Goal: Task Accomplishment & Management: Manage account settings

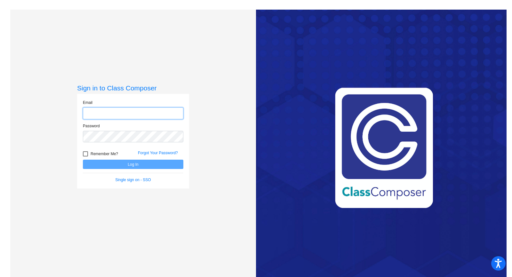
type input "stacey.patti@hesperiausd.org"
click at [159, 166] on button "Log In" at bounding box center [133, 163] width 101 height 9
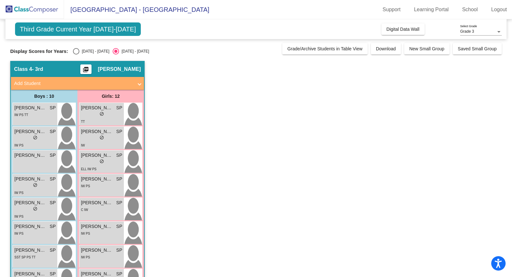
click at [77, 50] on div "Select an option" at bounding box center [76, 51] width 6 height 6
click at [76, 54] on input "[DATE] - [DATE]" at bounding box center [76, 54] width 0 height 0
radio input "true"
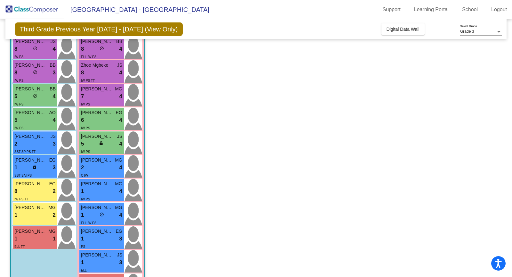
scroll to position [91, 0]
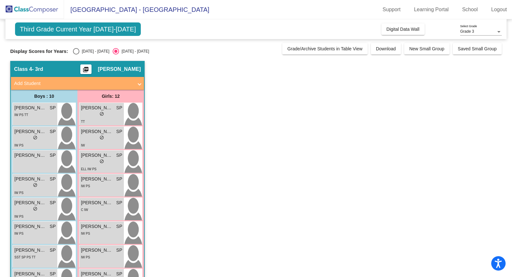
click at [71, 51] on div "Display Scores for Years: [DATE] - [DATE] [DATE] - [DATE]" at bounding box center [144, 51] width 269 height 6
click at [76, 49] on div "Select an option" at bounding box center [76, 51] width 6 height 6
click at [76, 54] on input "[DATE] - [DATE]" at bounding box center [76, 54] width 0 height 0
radio input "true"
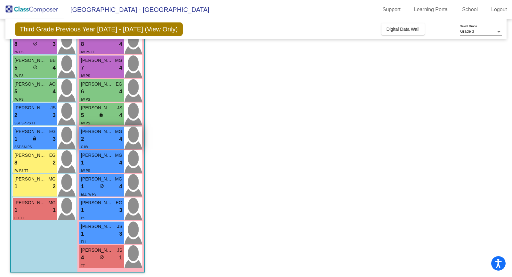
scroll to position [119, 0]
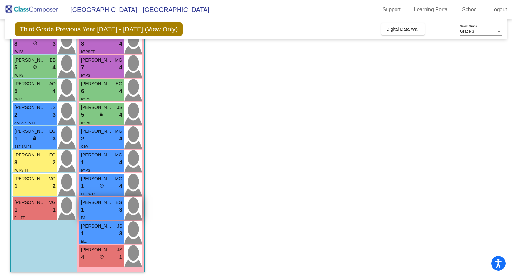
click at [98, 203] on span "[PERSON_NAME]" at bounding box center [97, 202] width 32 height 7
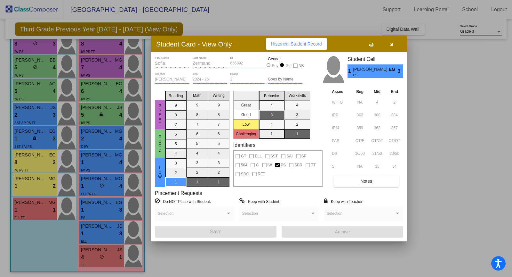
click at [371, 183] on span "Notes" at bounding box center [366, 180] width 12 height 5
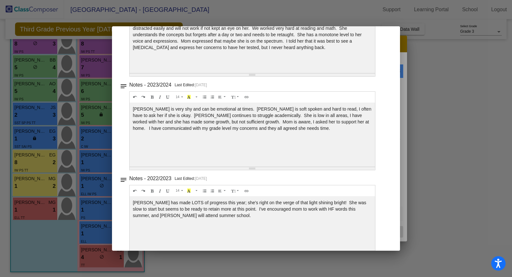
scroll to position [0, 0]
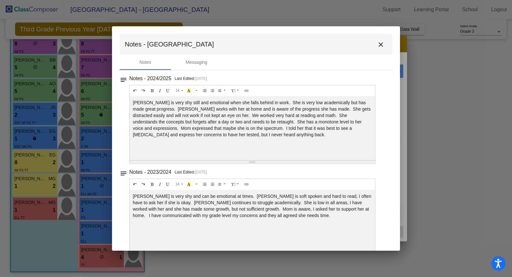
click at [377, 47] on mat-icon "close" at bounding box center [381, 45] width 8 height 8
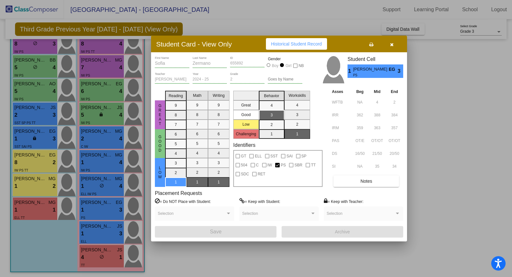
click at [432, 116] on div at bounding box center [256, 138] width 512 height 277
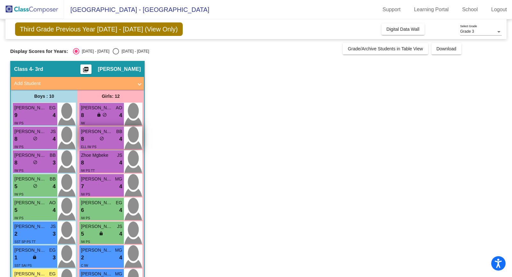
click at [100, 136] on div "lock do_not_disturb_alt" at bounding box center [102, 139] width 4 height 7
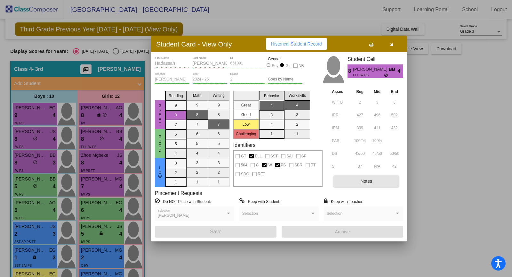
drag, startPoint x: 364, startPoint y: 181, endPoint x: 318, endPoint y: 196, distance: 49.2
click at [318, 197] on div "Hadassah First Name [PERSON_NAME] Last Name 651091 ID Gender Boy Girl NB [PERSO…" at bounding box center [279, 146] width 248 height 181
click at [350, 180] on button "Notes" at bounding box center [367, 181] width 66 height 12
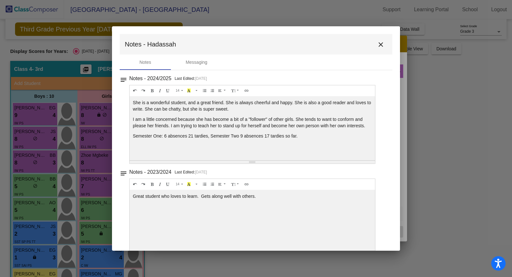
click at [379, 45] on mat-icon "close" at bounding box center [381, 45] width 8 height 8
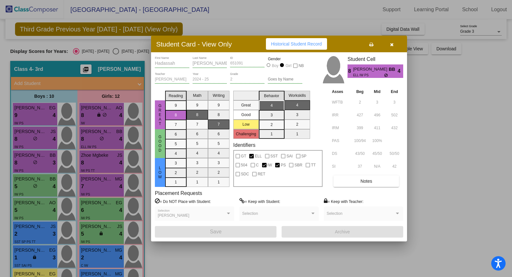
click at [397, 46] on button "button" at bounding box center [392, 44] width 20 height 12
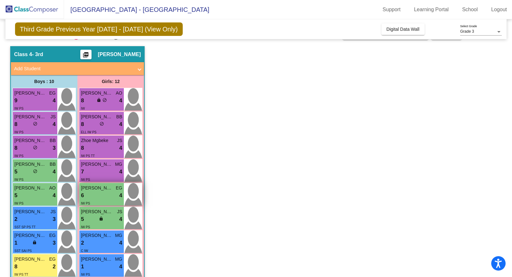
scroll to position [19, 0]
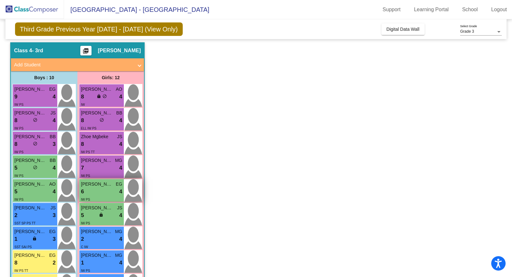
click at [106, 190] on div "6 lock do_not_disturb_alt 4" at bounding box center [101, 191] width 41 height 8
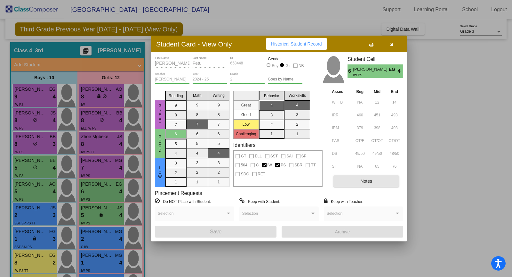
click at [357, 185] on button "Notes" at bounding box center [367, 181] width 66 height 12
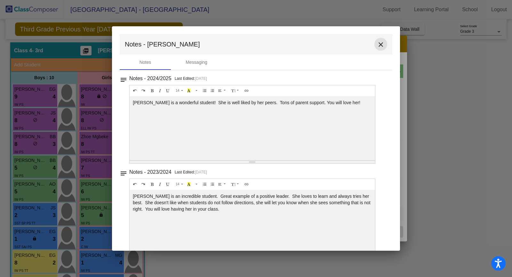
click at [377, 42] on mat-icon "close" at bounding box center [381, 45] width 8 height 8
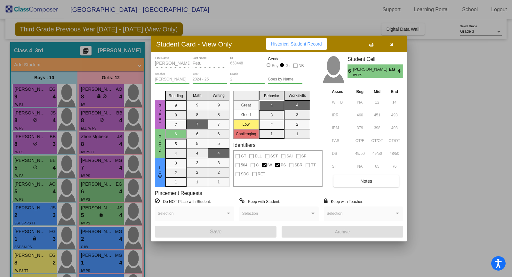
click at [105, 236] on div at bounding box center [256, 138] width 512 height 277
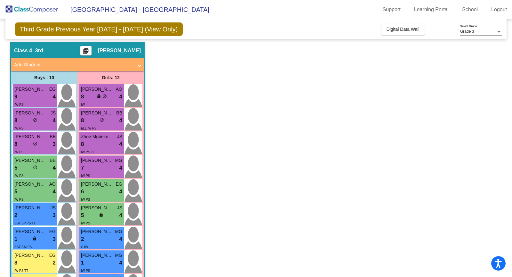
click at [105, 236] on div "2 lock do_not_disturb_alt 4" at bounding box center [101, 239] width 41 height 8
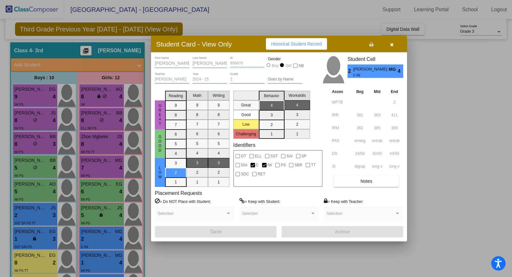
click at [395, 44] on button "button" at bounding box center [392, 44] width 20 height 12
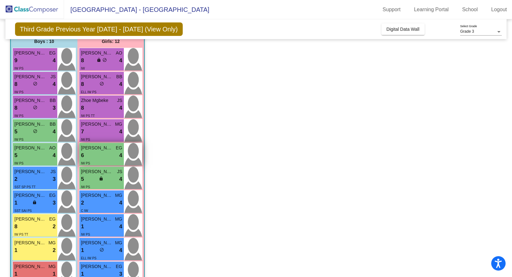
scroll to position [87, 0]
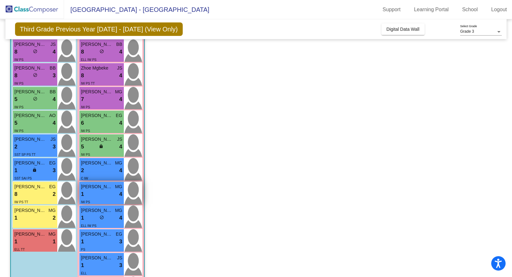
click at [100, 195] on div "1 lock do_not_disturb_alt 4" at bounding box center [101, 194] width 41 height 8
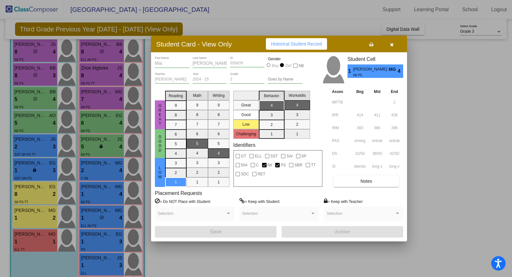
click at [106, 172] on div at bounding box center [256, 138] width 512 height 277
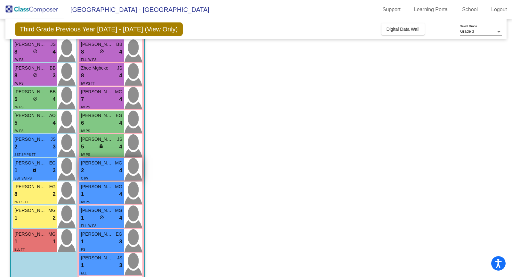
click at [104, 172] on div "2 lock do_not_disturb_alt 4" at bounding box center [101, 170] width 41 height 8
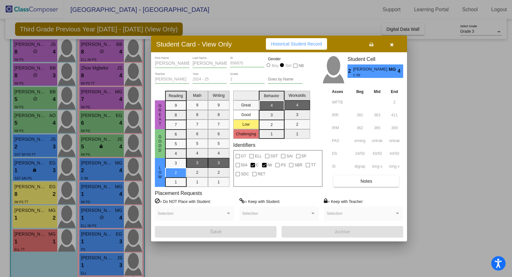
click at [378, 178] on button "Notes" at bounding box center [367, 181] width 66 height 12
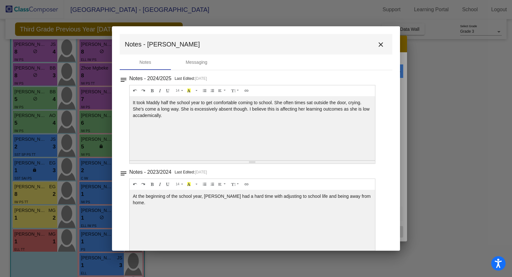
click at [379, 46] on mat-icon "close" at bounding box center [381, 45] width 8 height 8
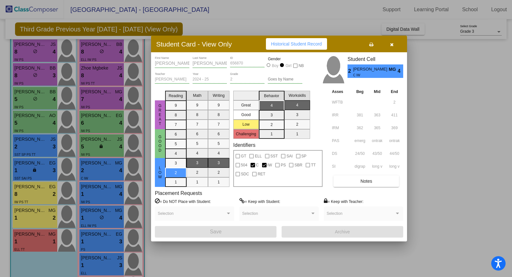
click at [102, 219] on div at bounding box center [256, 138] width 512 height 277
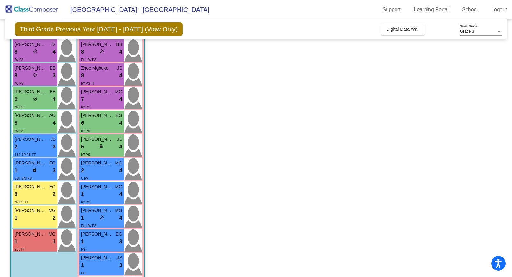
click at [102, 219] on div "lock do_not_disturb_alt" at bounding box center [102, 217] width 4 height 7
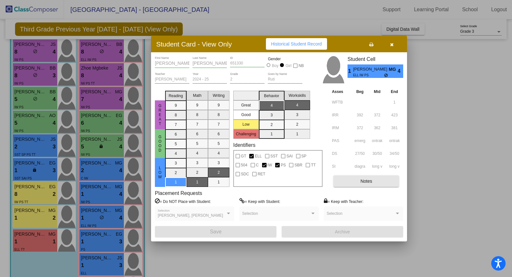
click at [362, 179] on span "Notes" at bounding box center [366, 180] width 12 height 5
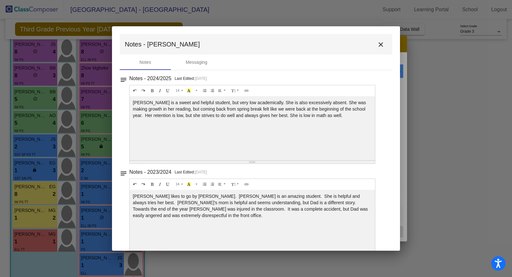
click at [375, 42] on button "close" at bounding box center [381, 44] width 13 height 13
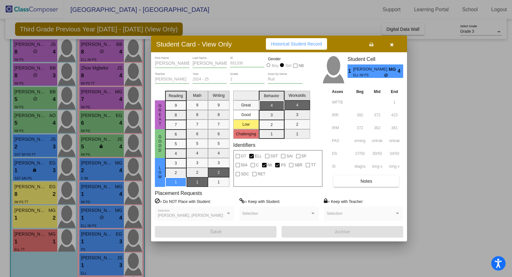
click at [392, 45] on icon "button" at bounding box center [392, 44] width 4 height 4
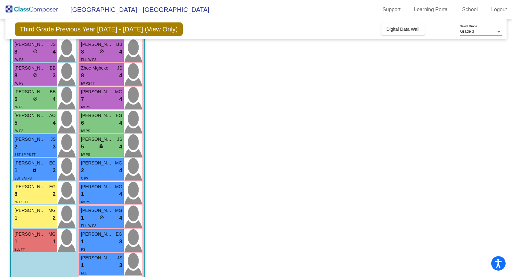
scroll to position [103, 0]
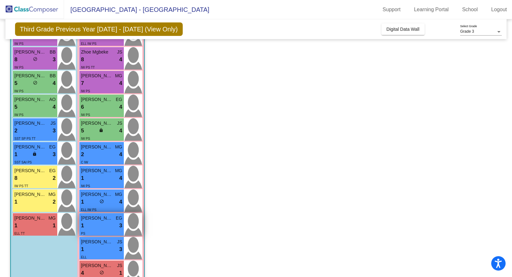
click at [99, 223] on div "1 lock do_not_disturb_alt 3" at bounding box center [101, 225] width 41 height 8
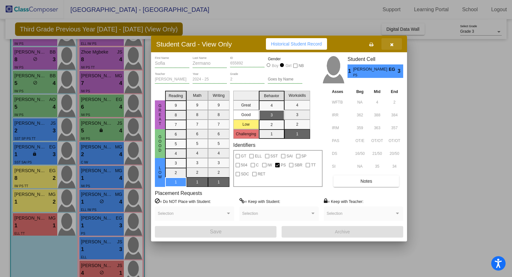
click at [391, 47] on icon "button" at bounding box center [392, 44] width 4 height 4
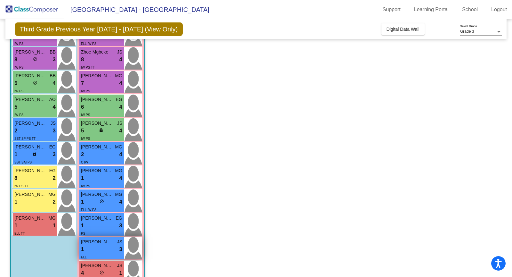
click at [100, 253] on div "ELL" at bounding box center [101, 256] width 41 height 7
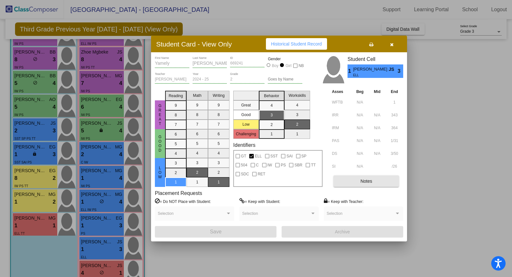
click at [360, 182] on span "Notes" at bounding box center [366, 180] width 12 height 5
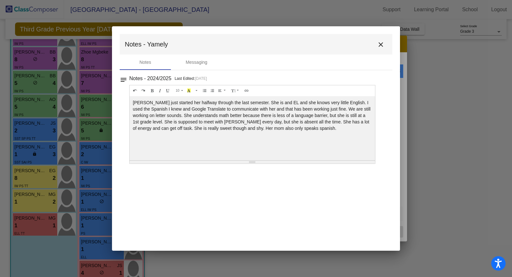
click at [377, 48] on mat-icon "close" at bounding box center [381, 45] width 8 height 8
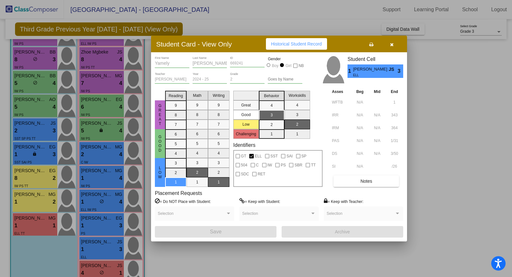
click at [97, 264] on div at bounding box center [256, 138] width 512 height 277
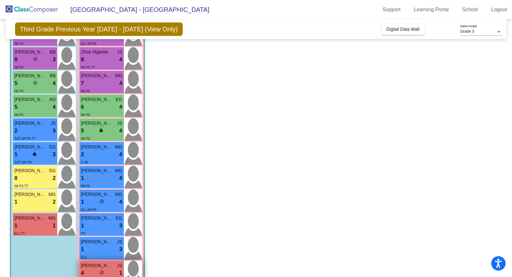
click at [92, 274] on div "4 lock do_not_disturb_alt 1" at bounding box center [101, 273] width 41 height 8
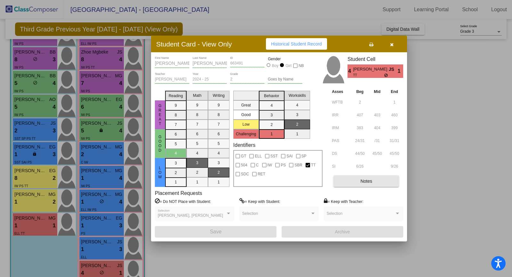
click at [373, 184] on button "Notes" at bounding box center [367, 181] width 66 height 12
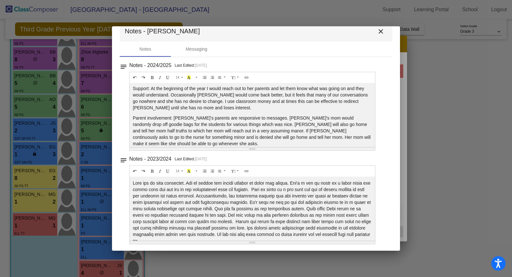
scroll to position [0, 0]
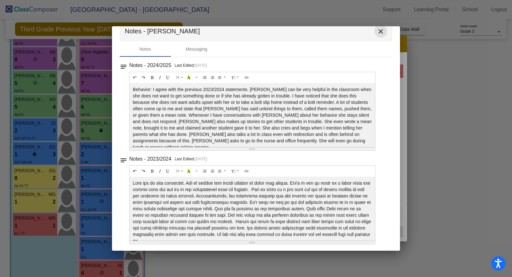
click at [377, 32] on mat-icon "close" at bounding box center [381, 32] width 8 height 8
